Goal: Information Seeking & Learning: Learn about a topic

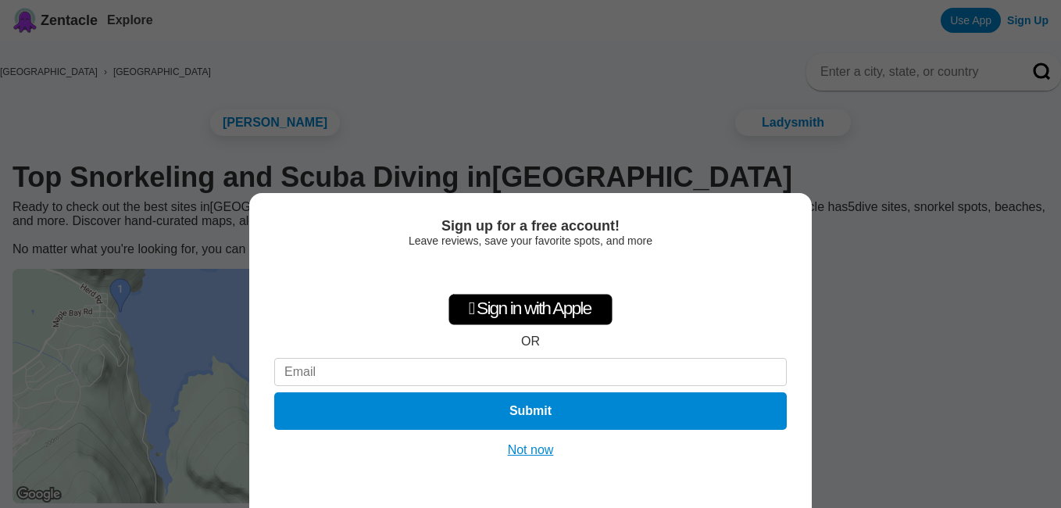
click at [289, 366] on input at bounding box center [530, 372] width 512 height 28
type input "westanza@yahoo.com"
click at [538, 406] on button "Submit" at bounding box center [530, 411] width 522 height 38
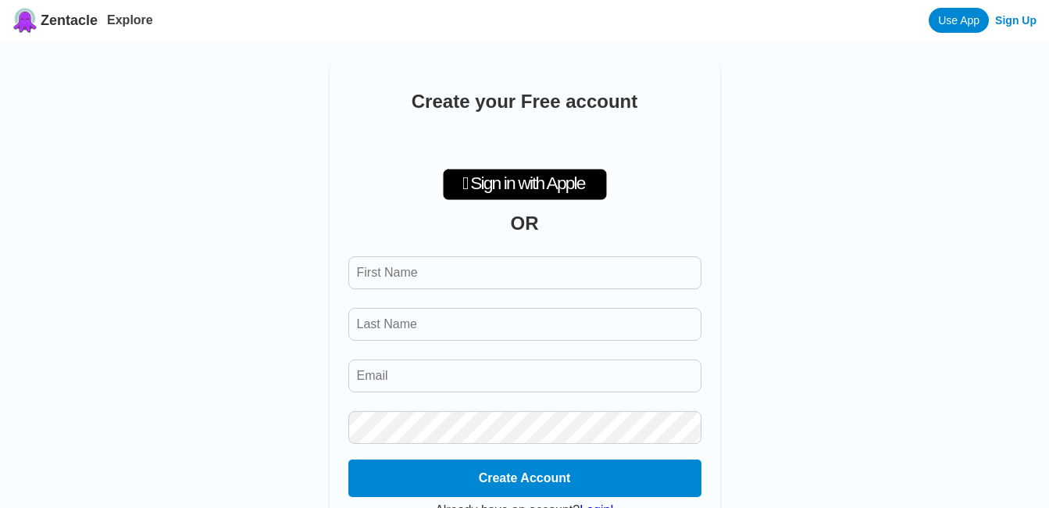
click at [376, 276] on input "First Name" at bounding box center [524, 272] width 353 height 33
type input "Joan"
type input "Selland"
type input "westanza@yahoo.com"
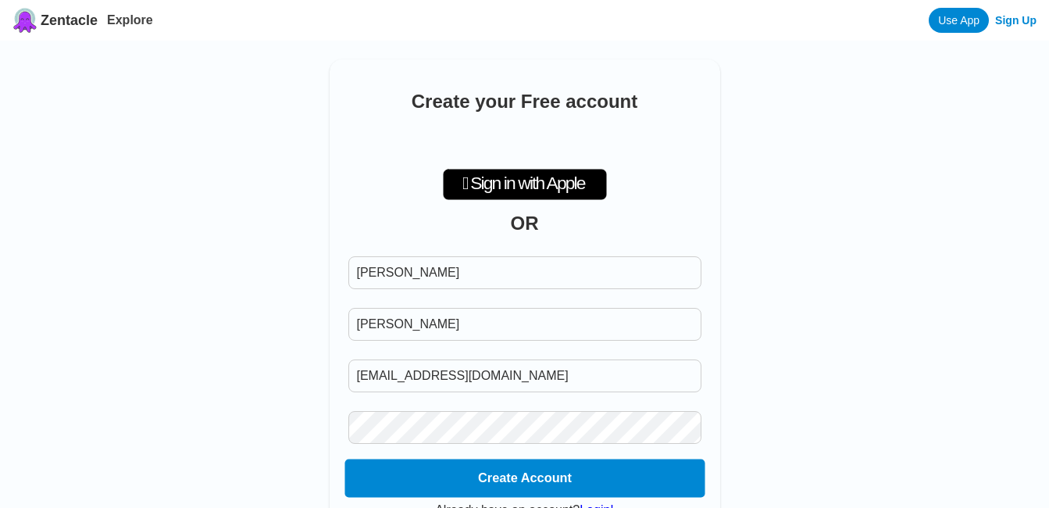
click at [502, 485] on button "Create Account" at bounding box center [524, 478] width 360 height 38
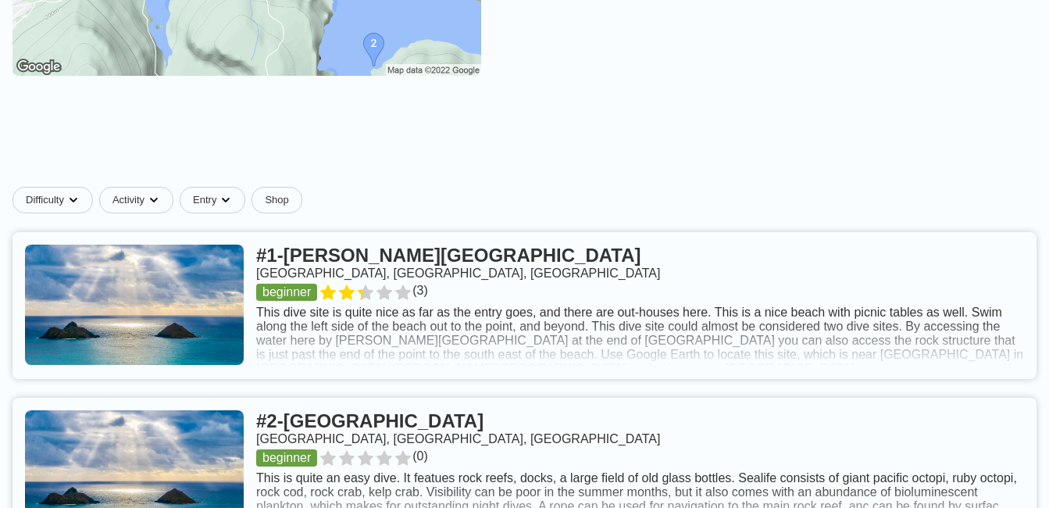
scroll to position [500, 0]
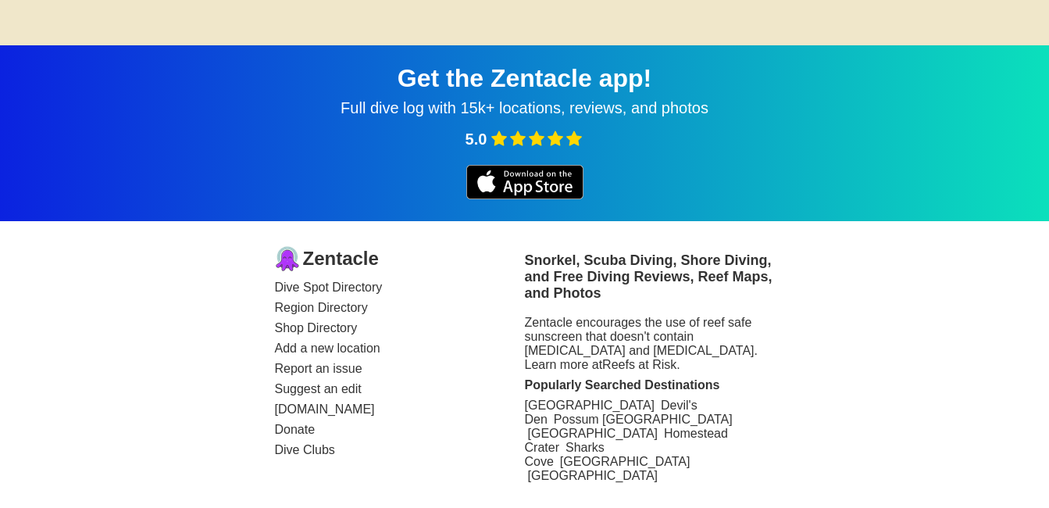
scroll to position [587, 0]
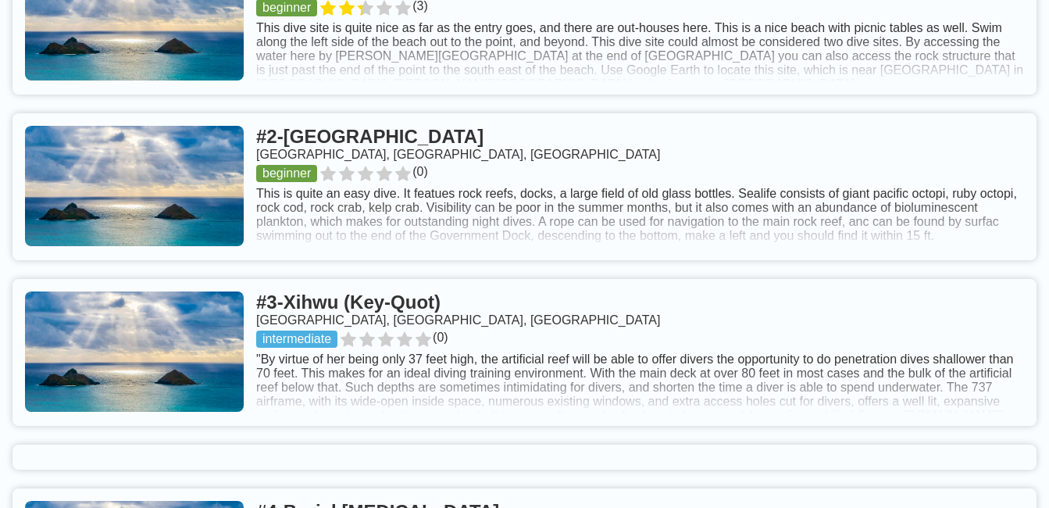
scroll to position [697, 0]
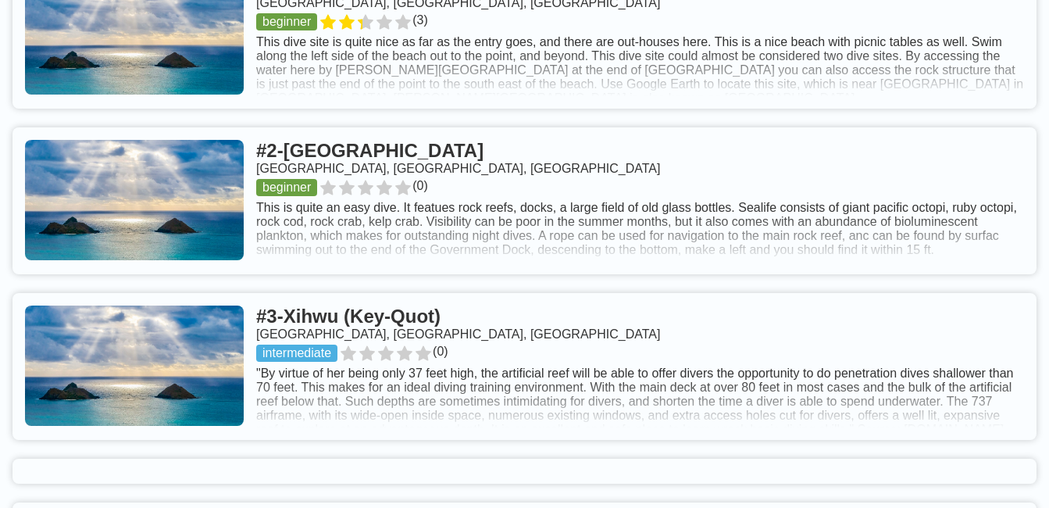
click at [329, 43] on link at bounding box center [524, 35] width 1024 height 147
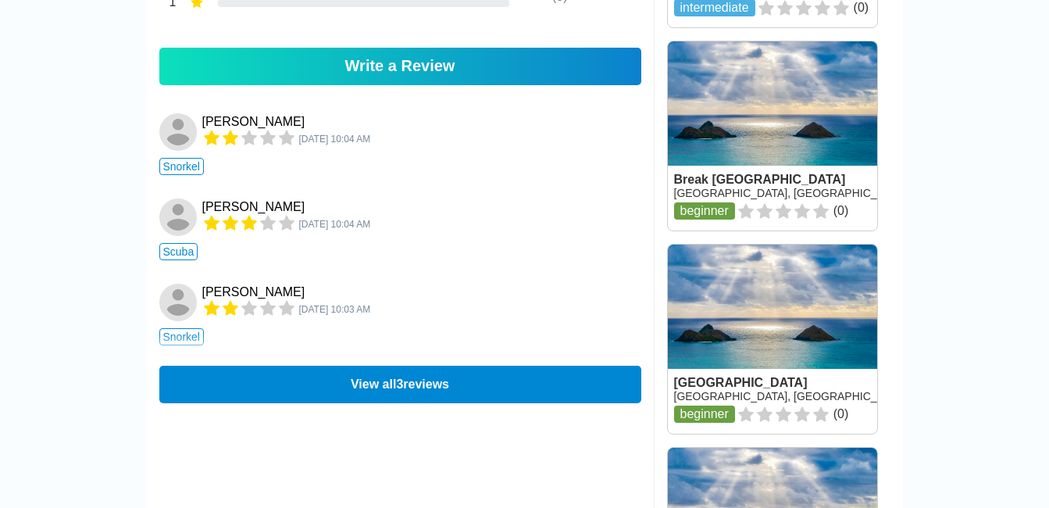
scroll to position [1176, 0]
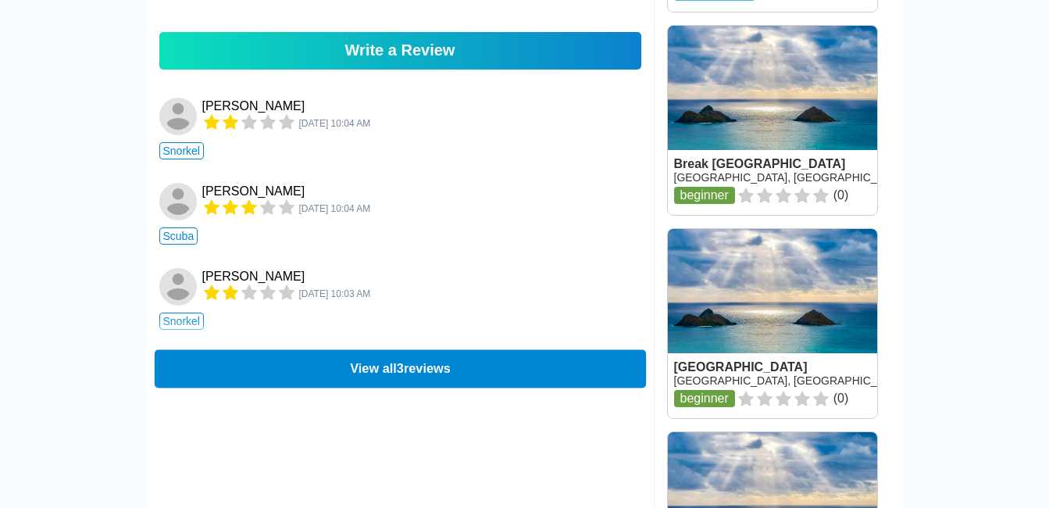
click at [363, 387] on button "View all 3 reviews" at bounding box center [399, 368] width 491 height 38
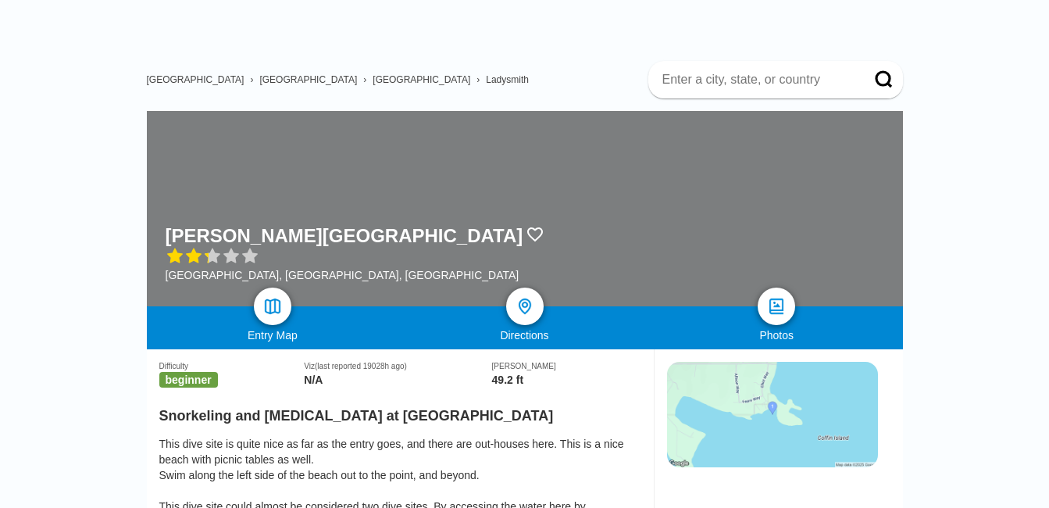
scroll to position [0, 0]
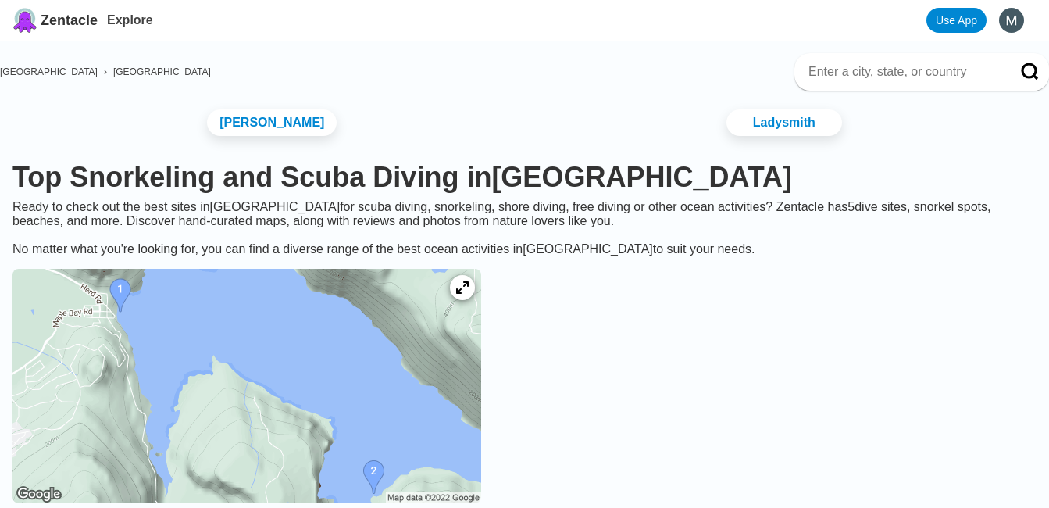
scroll to position [697, 0]
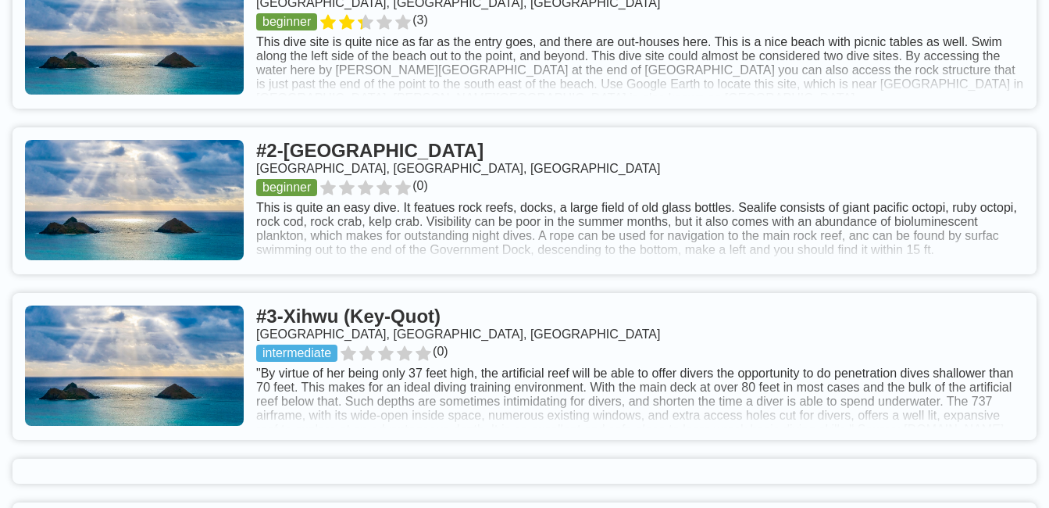
click at [338, 207] on link at bounding box center [524, 200] width 1024 height 147
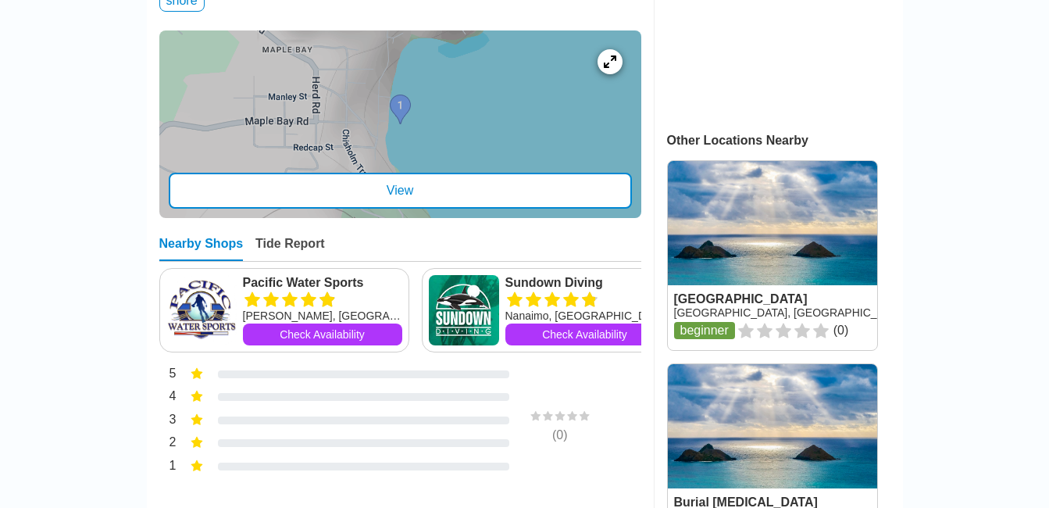
scroll to position [541, 0]
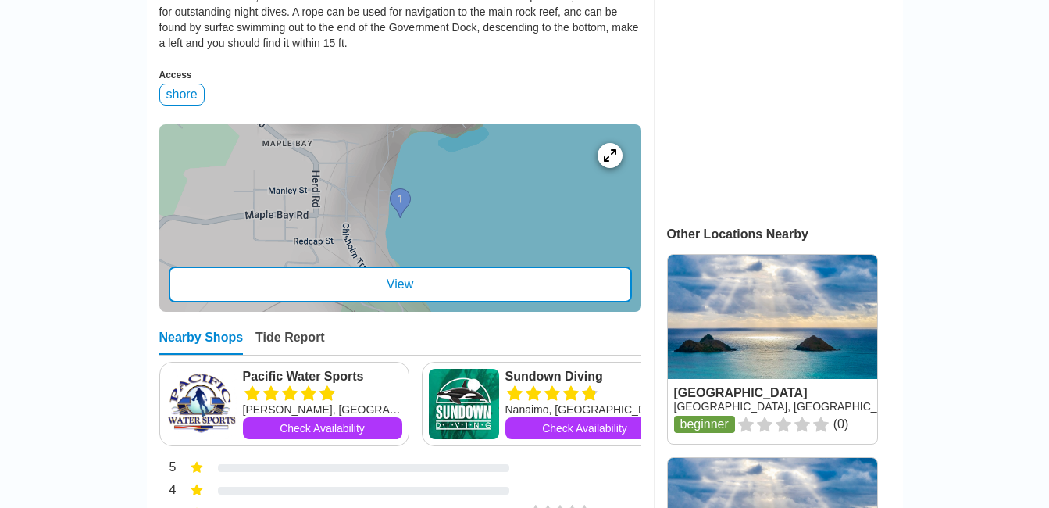
click at [718, 414] on link at bounding box center [772, 349] width 209 height 189
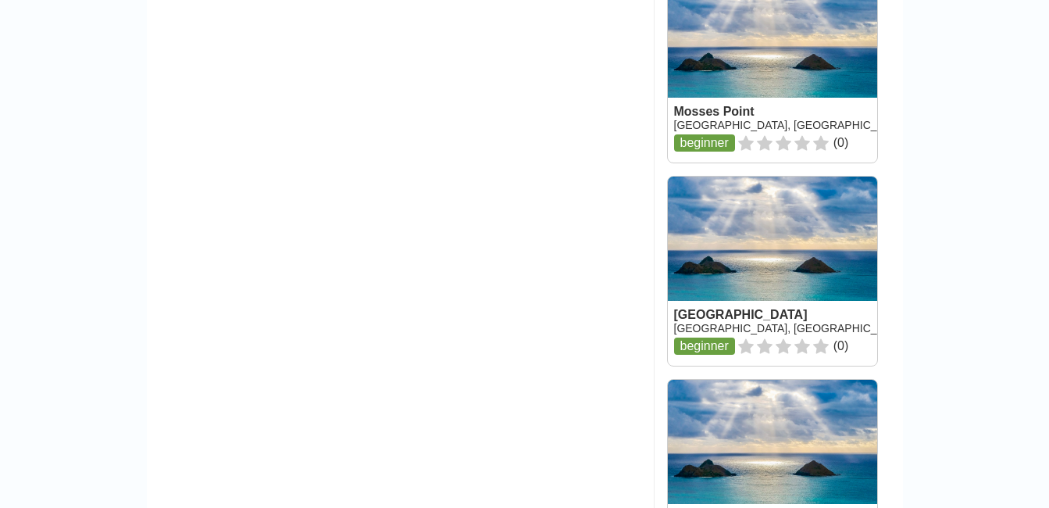
scroll to position [1442, 0]
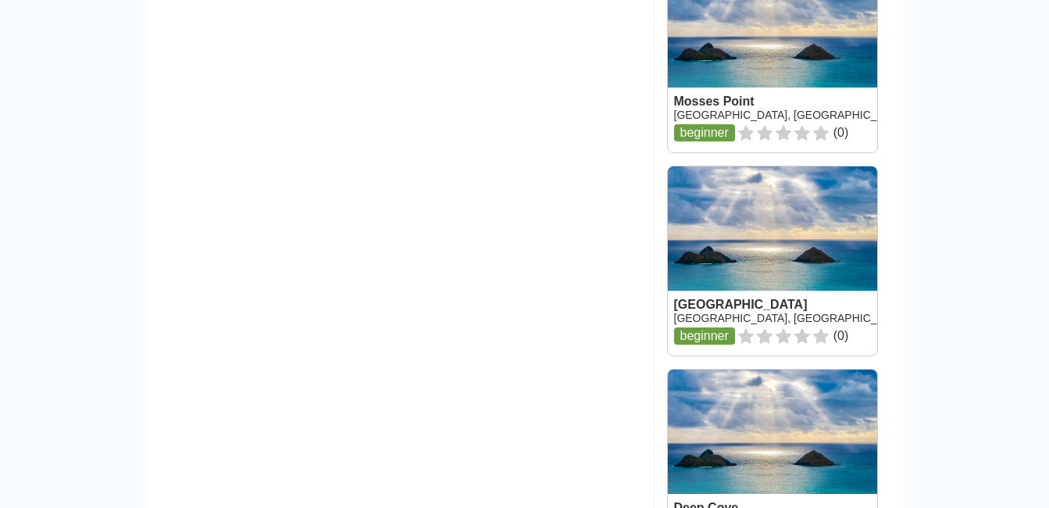
click at [769, 134] on link at bounding box center [772, 57] width 209 height 189
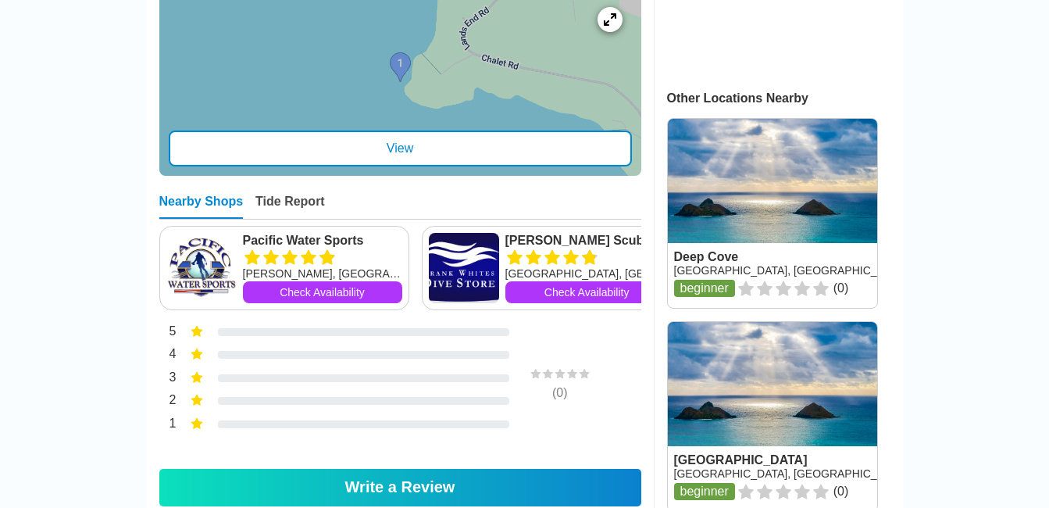
scroll to position [823, 0]
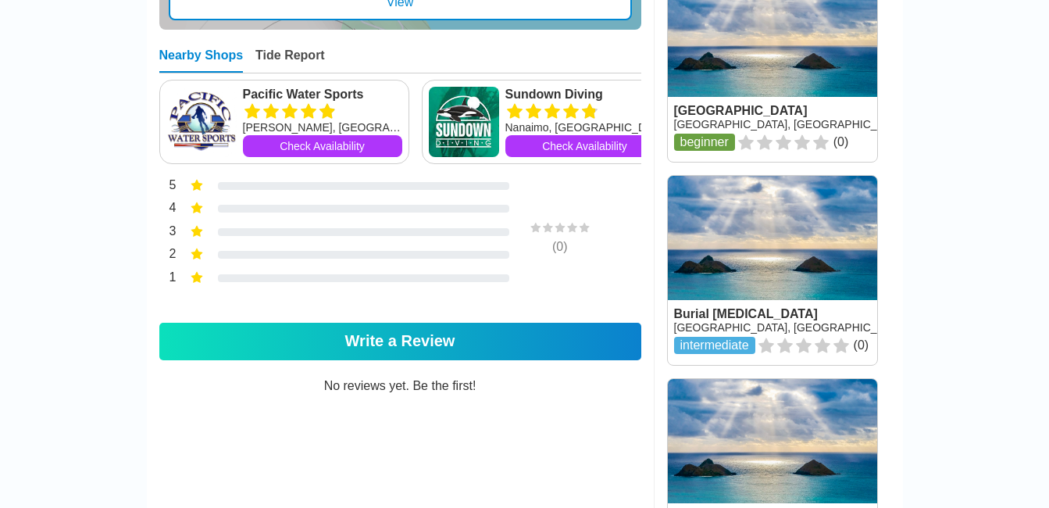
scroll to position [1442, 0]
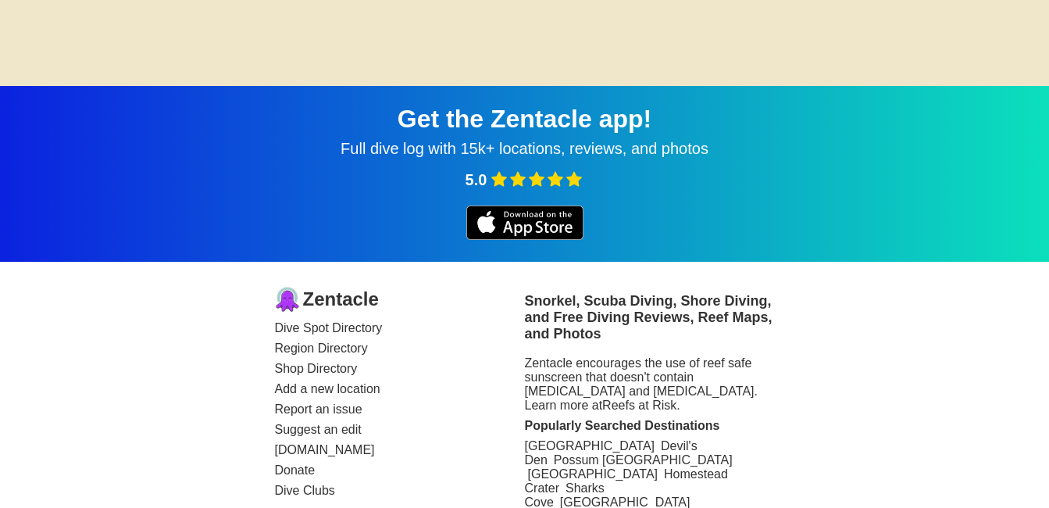
scroll to position [587, 0]
